Goal: Information Seeking & Learning: Find specific fact

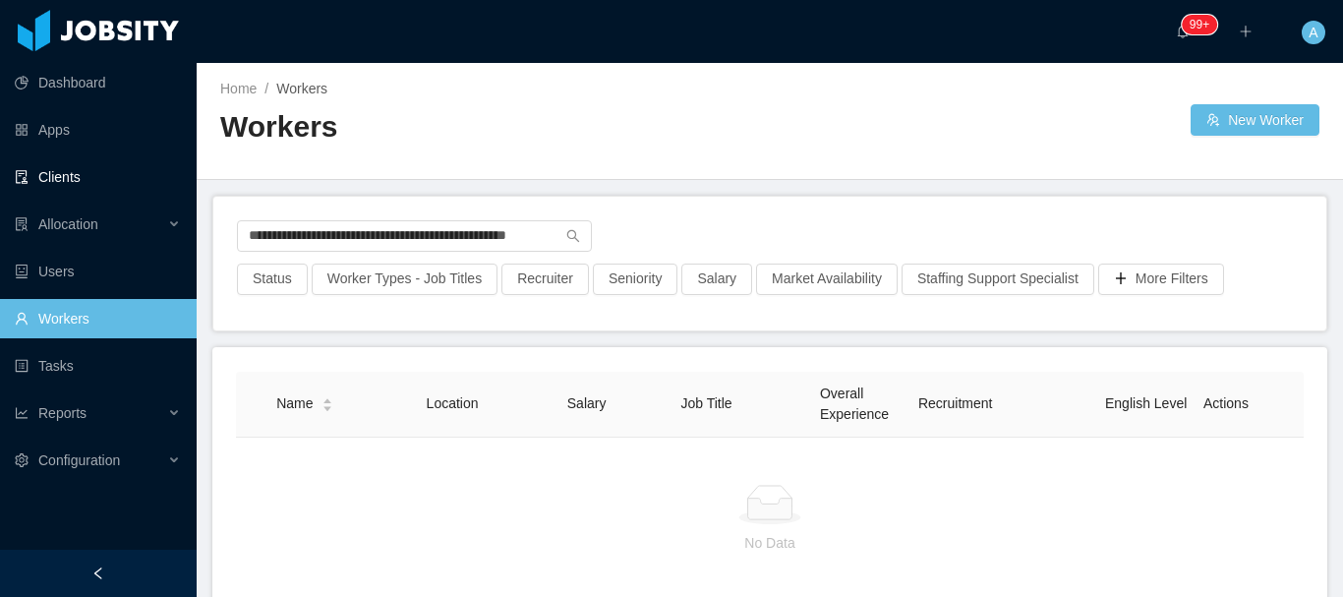
scroll to position [0, 29]
type input "**********"
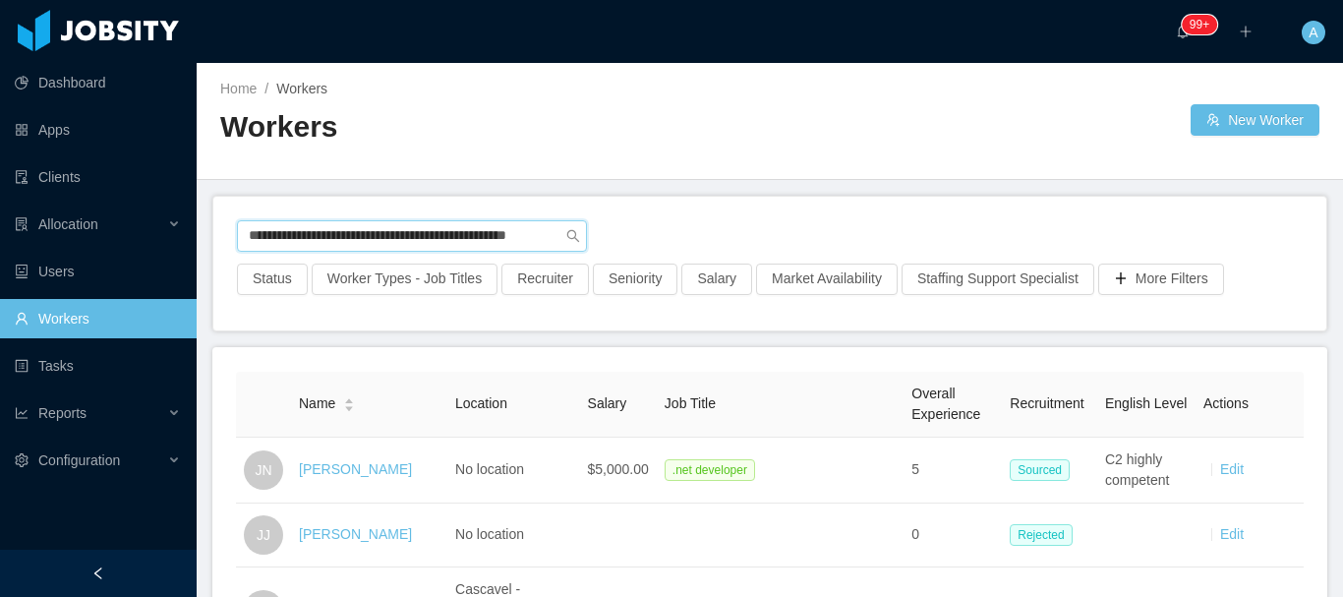
scroll to position [0, 30]
drag, startPoint x: 246, startPoint y: 231, endPoint x: 1069, endPoint y: 250, distance: 823.3
click at [1068, 250] on div "**********" at bounding box center [770, 241] width 1066 height 43
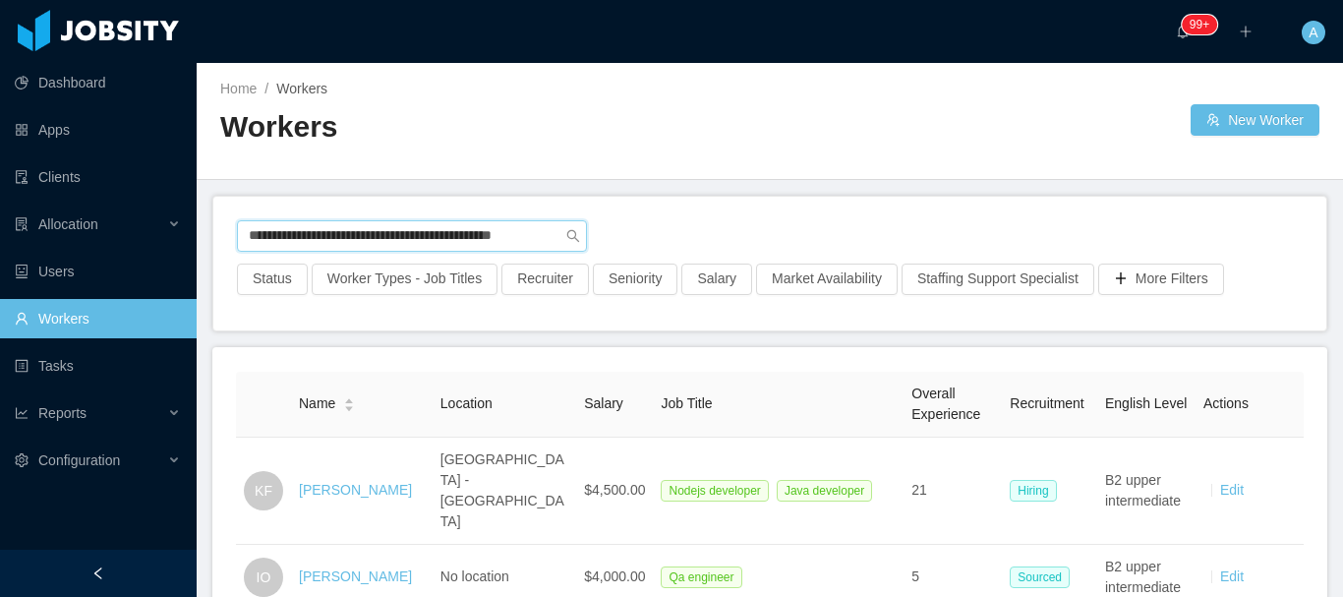
drag, startPoint x: 246, startPoint y: 236, endPoint x: 942, endPoint y: 239, distance: 696.2
click at [942, 239] on div "**********" at bounding box center [770, 241] width 1066 height 43
paste input "text"
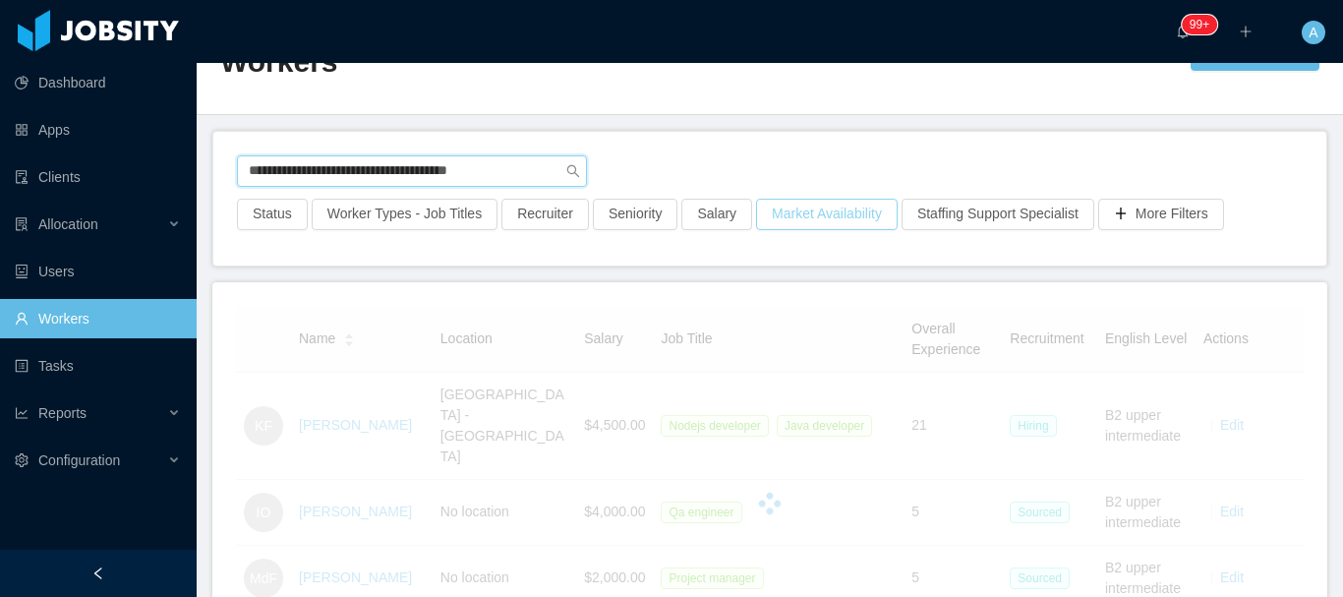
scroll to position [98, 0]
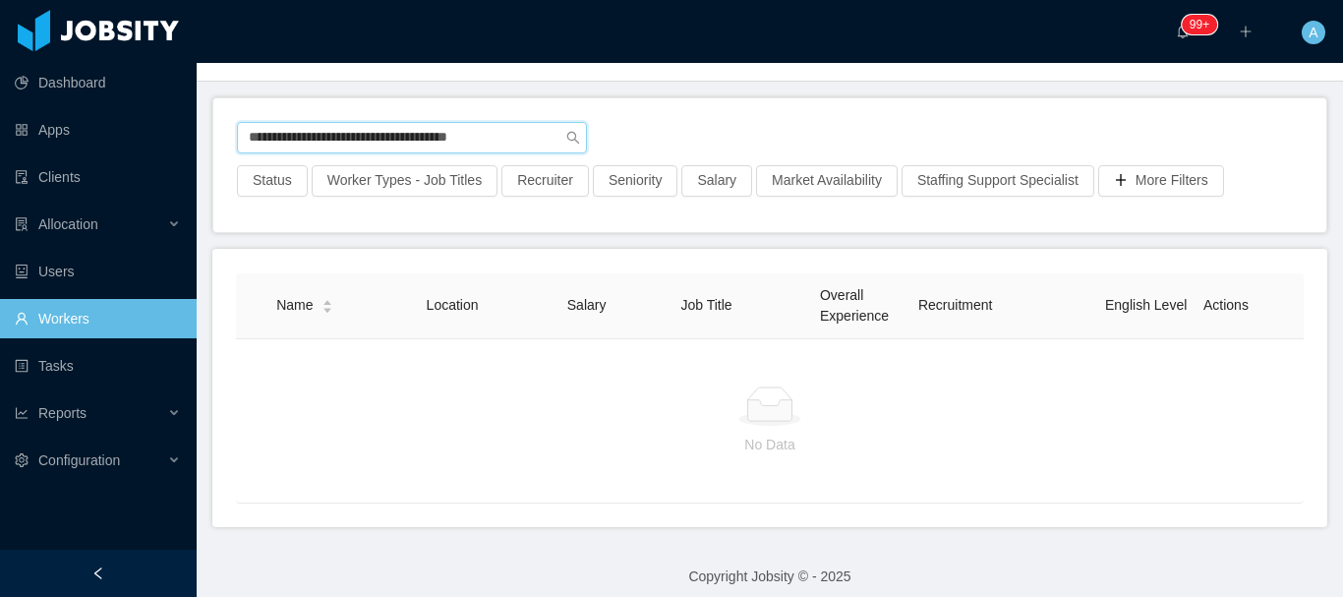
drag, startPoint x: 511, startPoint y: 143, endPoint x: 0, endPoint y: 153, distance: 511.4
click at [0, 153] on section "**********" at bounding box center [671, 298] width 1343 height 597
paste input "text"
type input "**********"
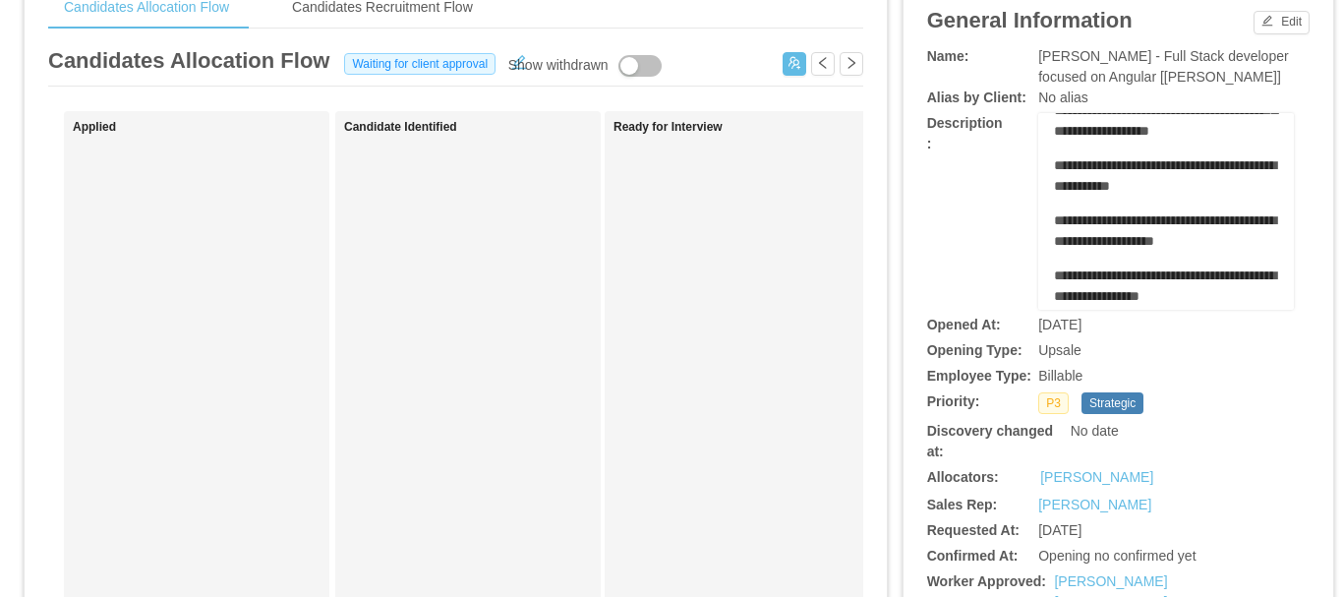
scroll to position [787, 0]
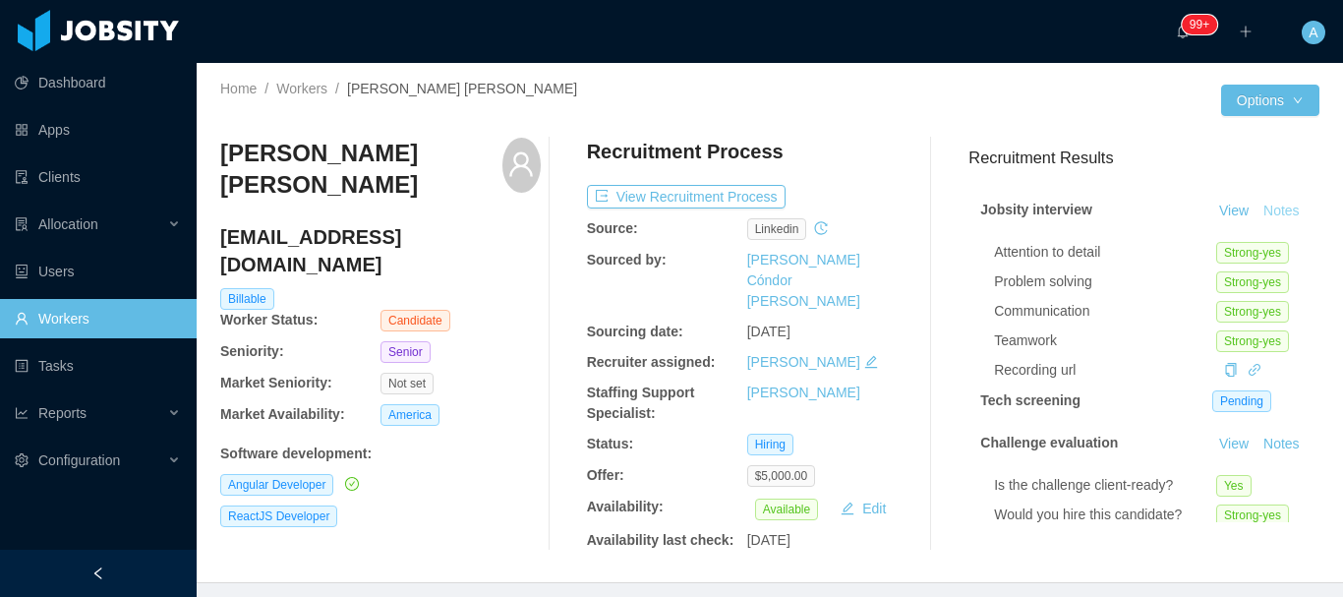
click at [1256, 223] on button "Notes" at bounding box center [1282, 212] width 52 height 24
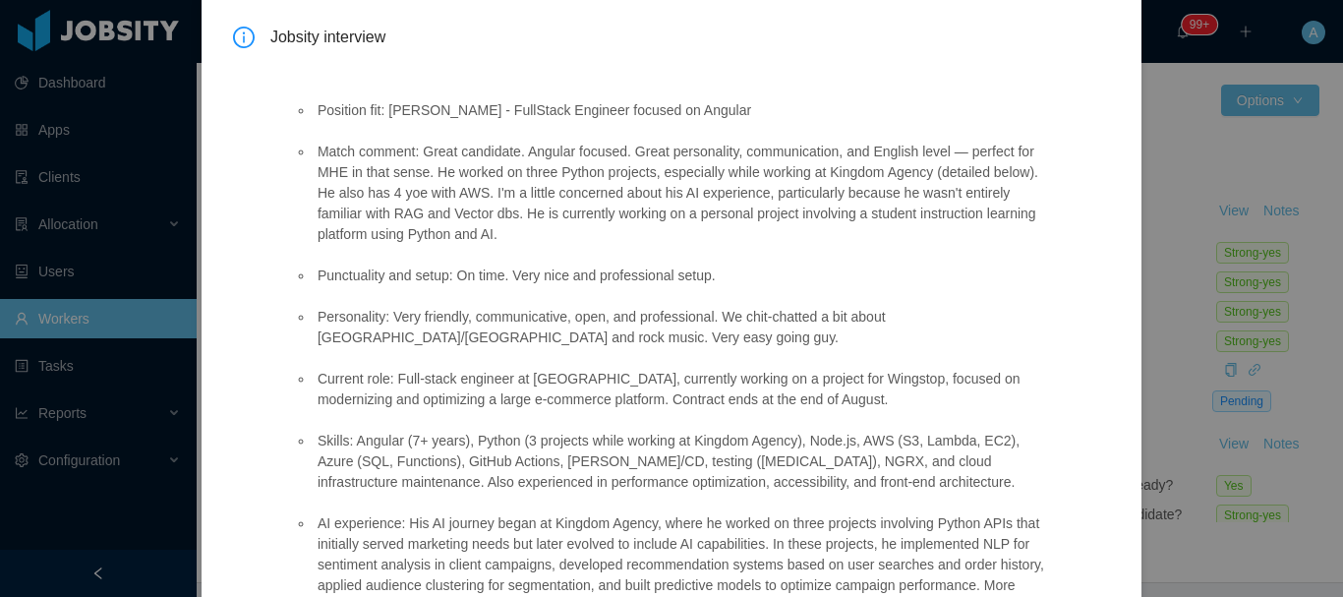
scroll to position [92, 0]
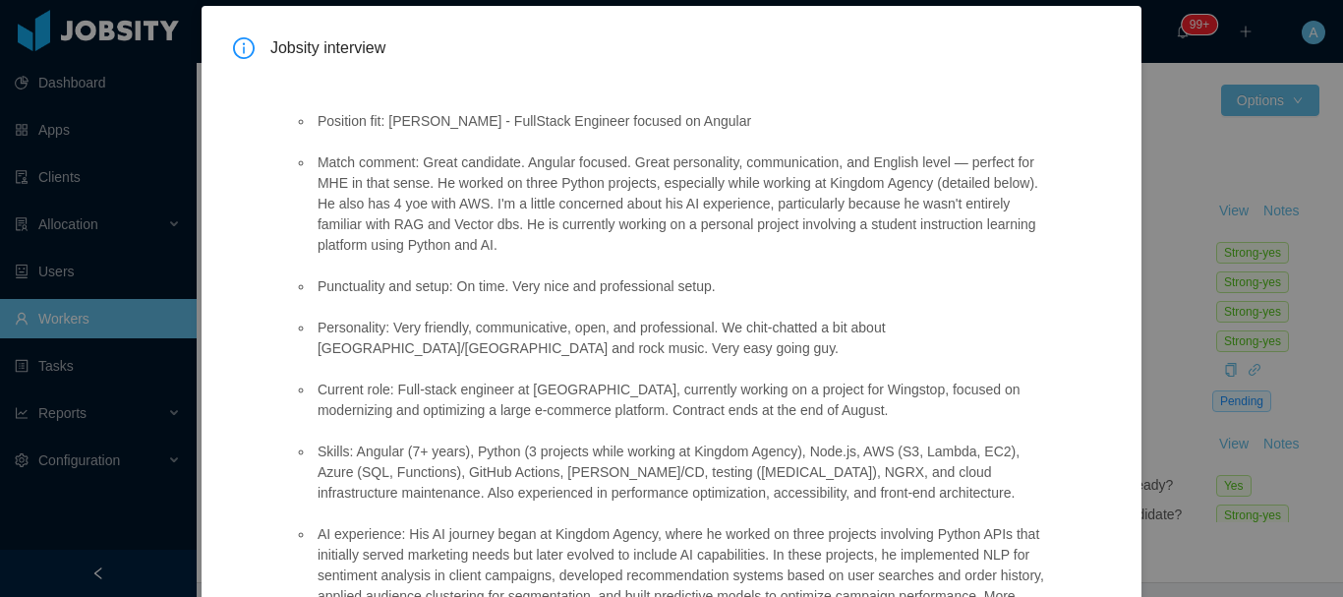
click at [1152, 503] on div "Jobsity interview Position fit: McGraw-Hill - FullStack Engineer focused on Ang…" at bounding box center [671, 298] width 1343 height 597
click at [1177, 385] on div "Jobsity interview Position fit: McGraw-Hill - FullStack Engineer focused on Ang…" at bounding box center [671, 298] width 1343 height 597
click at [1196, 468] on div "Jobsity interview Position fit: McGraw-Hill - FullStack Engineer focused on Ang…" at bounding box center [671, 298] width 1343 height 597
click at [839, 430] on ul "Position fit: McGraw-Hill - FullStack Engineer focused on Angular Match comment…" at bounding box center [673, 513] width 758 height 847
click at [1161, 518] on div "Jobsity interview Position fit: McGraw-Hill - FullStack Engineer focused on Ang…" at bounding box center [671, 298] width 1343 height 597
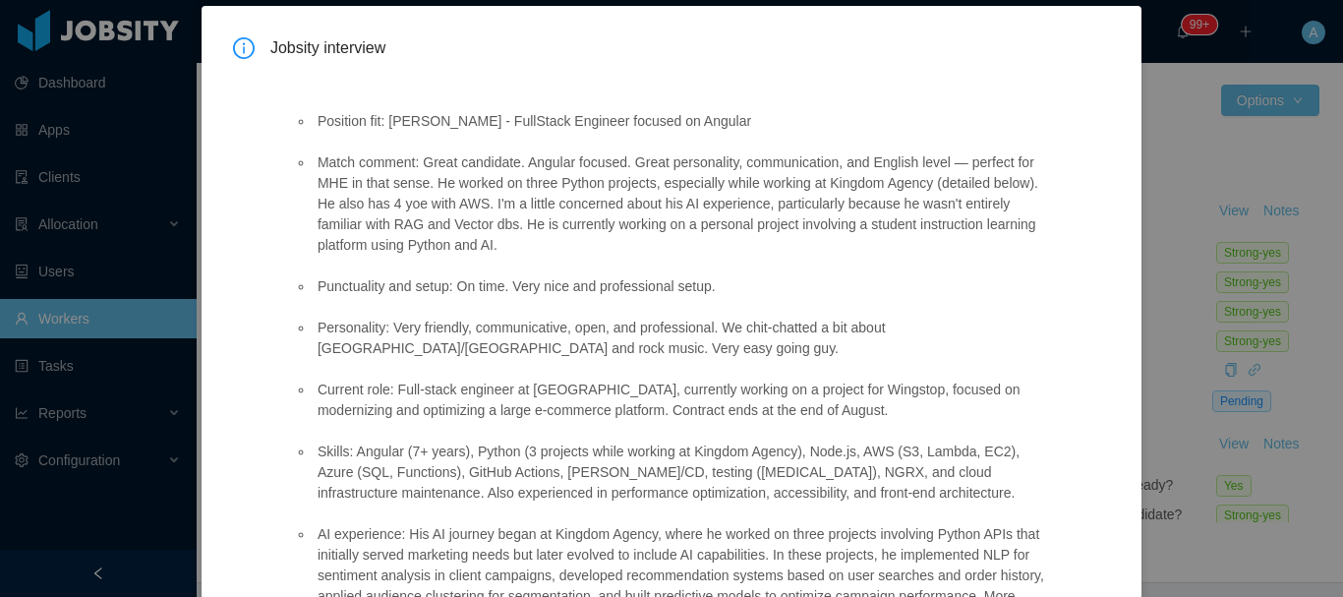
scroll to position [682, 0]
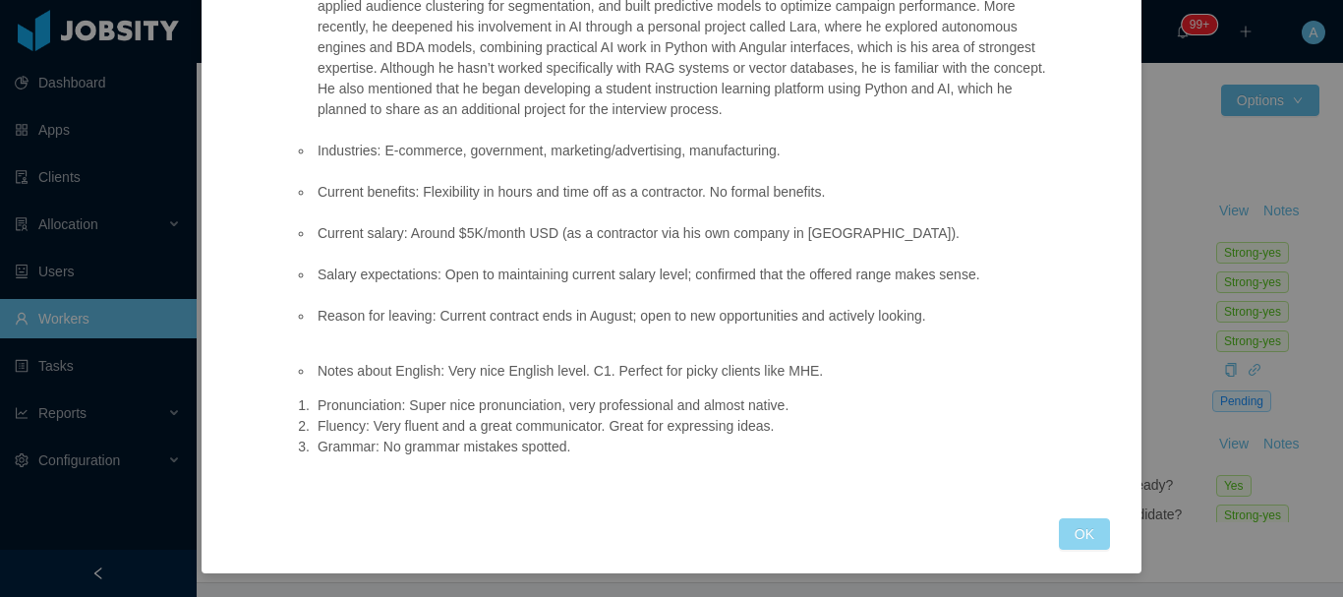
click at [1079, 529] on button "OK" at bounding box center [1084, 533] width 51 height 31
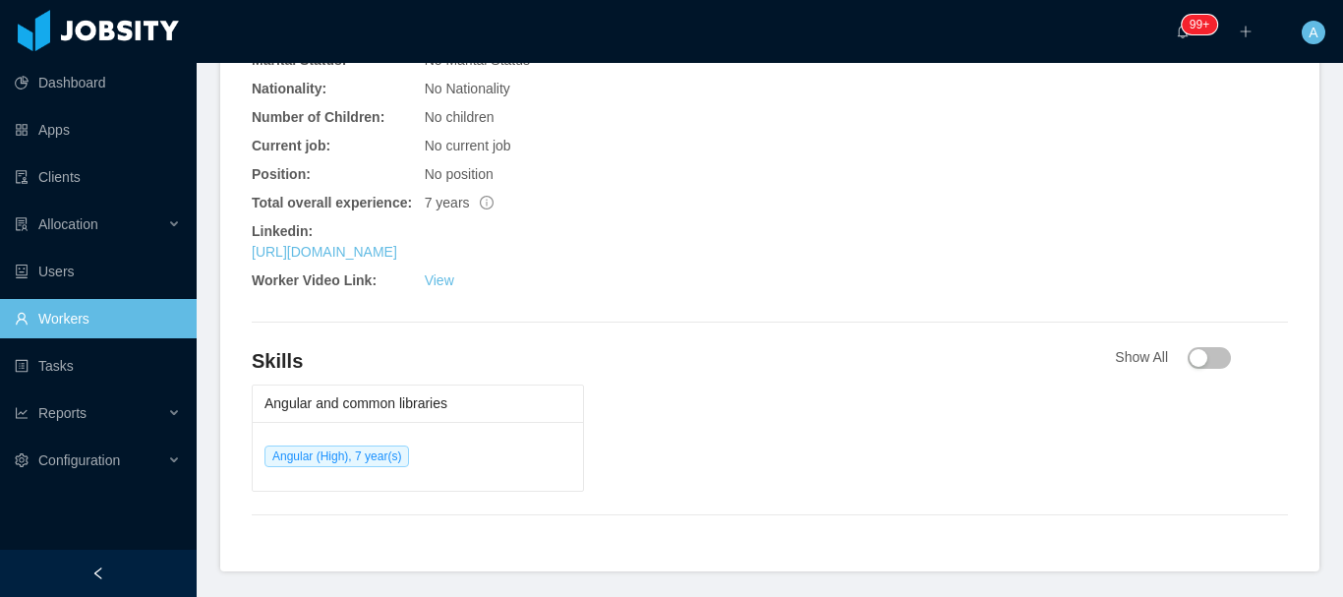
scroll to position [884, 0]
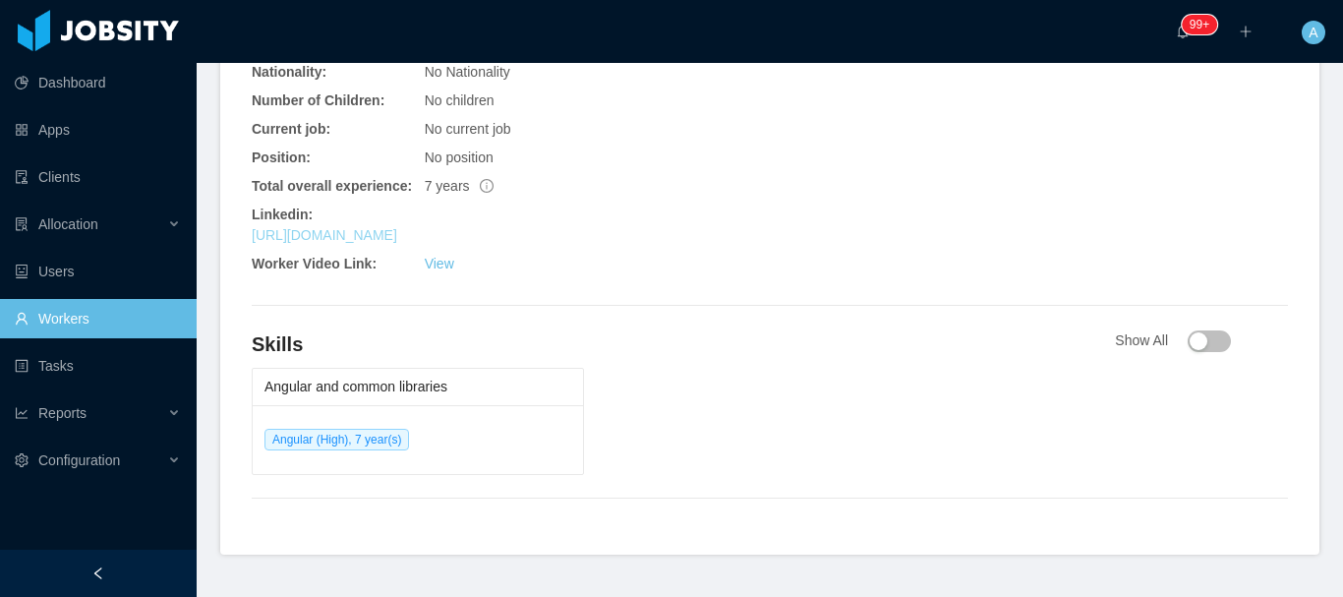
click at [397, 227] on link "https://www.linkedin.com/in/lucastrentindev" at bounding box center [325, 235] width 146 height 16
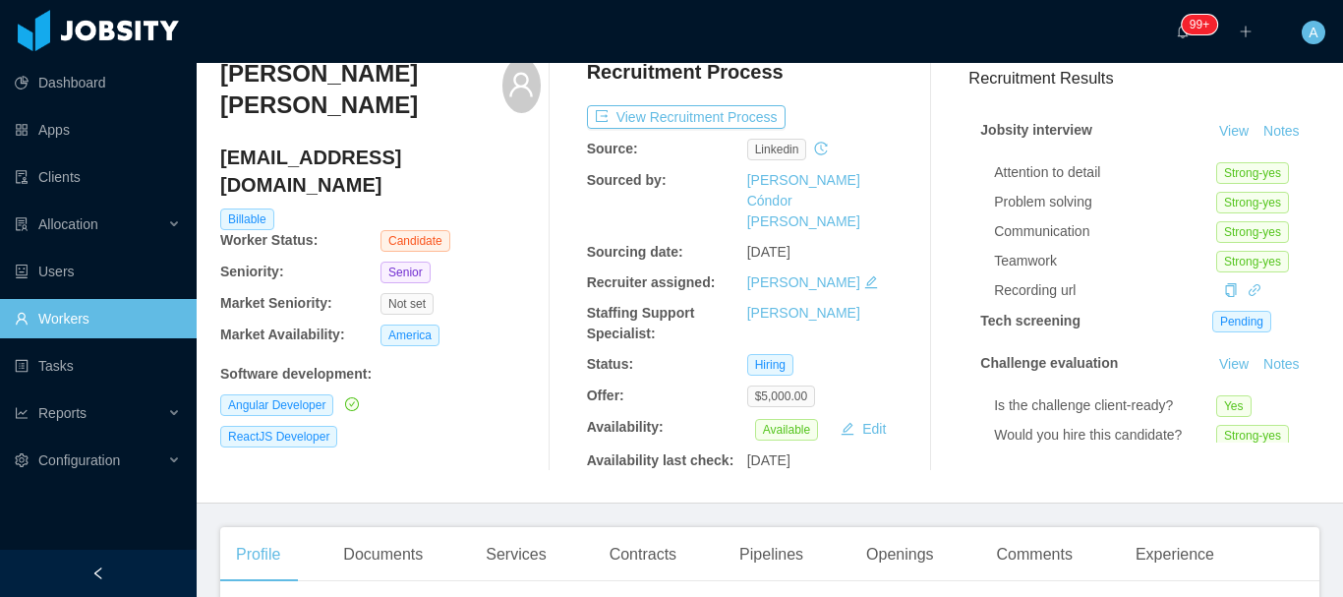
scroll to position [0, 0]
